Goal: Obtain resource: Download file/media

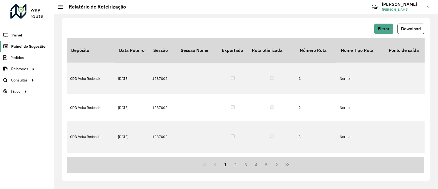
click at [26, 48] on span "Painel de Sugestão" at bounding box center [28, 47] width 34 height 6
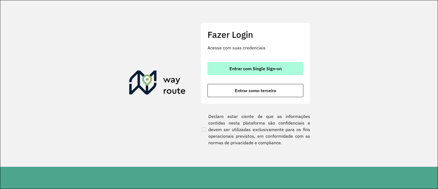
click at [269, 70] on span "Entrar com Single Sign-on" at bounding box center [255, 68] width 52 height 4
click at [213, 69] on button "Entrar com Single Sign-on" at bounding box center [255, 68] width 96 height 13
click at [286, 71] on button "Entrar com Single Sign-on" at bounding box center [255, 68] width 96 height 13
click at [255, 69] on span "Entrar com Single Sign-on" at bounding box center [255, 68] width 52 height 4
click at [252, 69] on span "Entrar com Single Sign-on" at bounding box center [255, 68] width 52 height 4
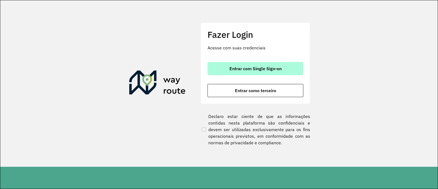
click at [263, 71] on span "Entrar com Single Sign-on" at bounding box center [255, 68] width 52 height 4
click at [243, 68] on span "Entrar com Single Sign-on" at bounding box center [255, 68] width 52 height 4
click at [270, 69] on span "Entrar com Single Sign-on" at bounding box center [255, 68] width 52 height 4
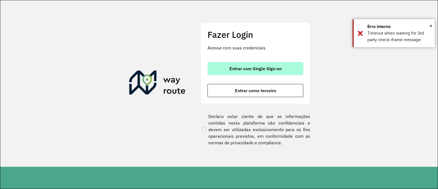
click at [270, 69] on span "Entrar com Single Sign-on" at bounding box center [255, 68] width 52 height 4
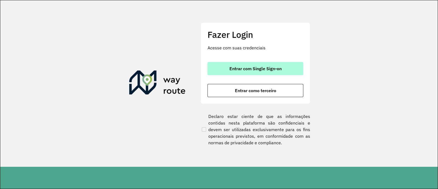
click at [269, 73] on button "Entrar com Single Sign-on" at bounding box center [255, 68] width 96 height 13
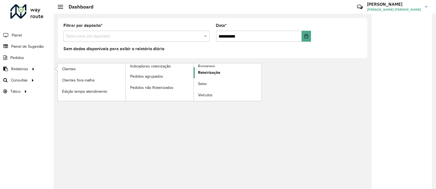
click at [204, 73] on span "Roteirização" at bounding box center [209, 73] width 22 height 6
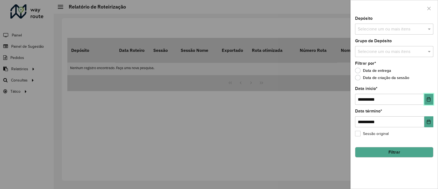
click at [429, 102] on button "Choose Date" at bounding box center [428, 99] width 9 height 11
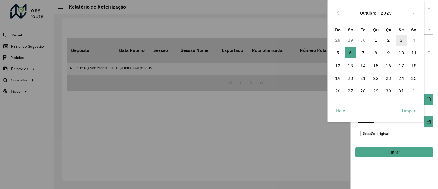
click at [403, 43] on span "3" at bounding box center [401, 39] width 11 height 11
type input "**********"
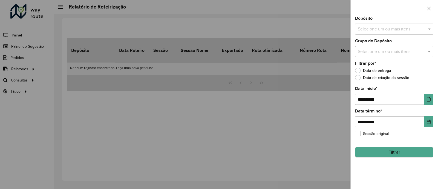
click at [396, 31] on input "text" at bounding box center [391, 29] width 70 height 7
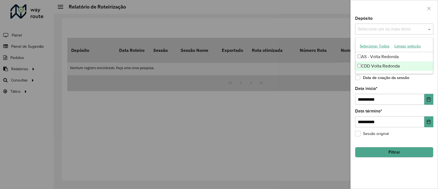
click at [374, 66] on div "CDD Volta Redonda" at bounding box center [394, 65] width 78 height 9
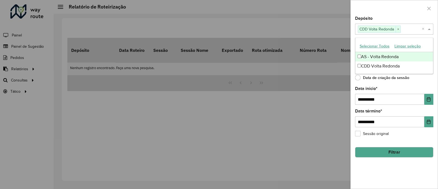
click at [395, 15] on div at bounding box center [394, 8] width 87 height 16
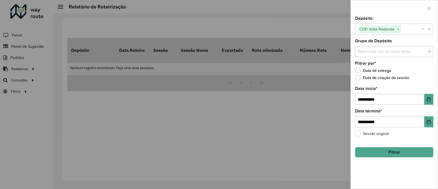
click at [391, 50] on input "text" at bounding box center [391, 51] width 70 height 7
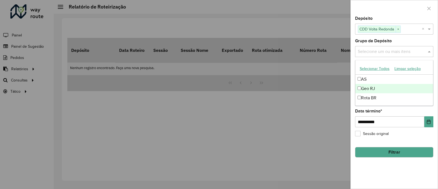
click at [375, 85] on div "Geo RJ" at bounding box center [394, 88] width 78 height 9
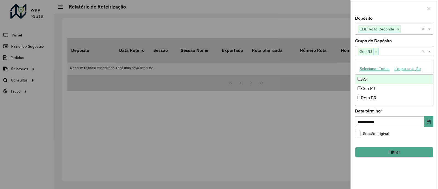
click at [383, 13] on div at bounding box center [394, 8] width 87 height 16
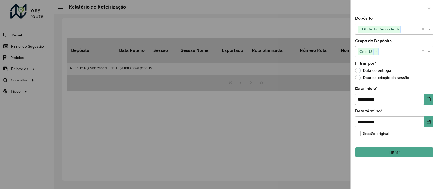
click at [390, 152] on button "Filtrar" at bounding box center [394, 152] width 78 height 10
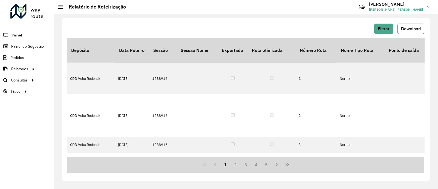
click at [405, 28] on span "Download" at bounding box center [411, 28] width 20 height 5
